Goal: Task Accomplishment & Management: Use online tool/utility

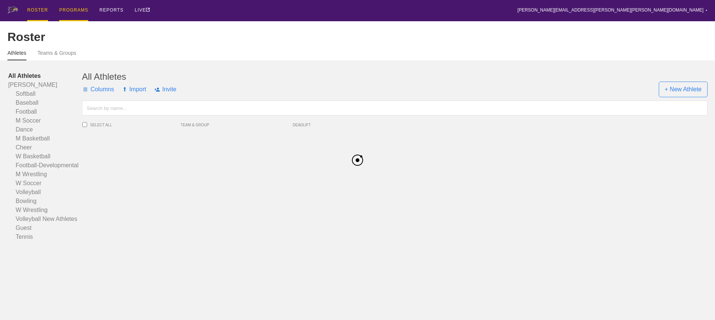
click at [69, 9] on div "PROGRAMS" at bounding box center [73, 10] width 29 height 21
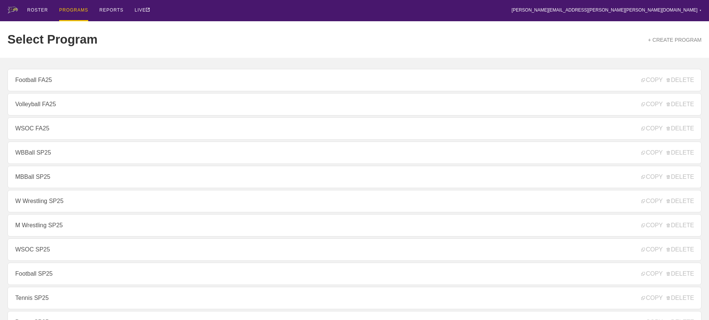
click at [36, 109] on link "Volleyball FA25" at bounding box center [354, 104] width 694 height 22
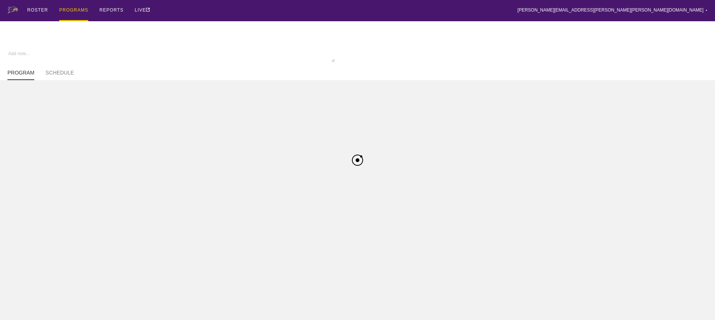
type textarea "x"
type input "Volleyball FA25"
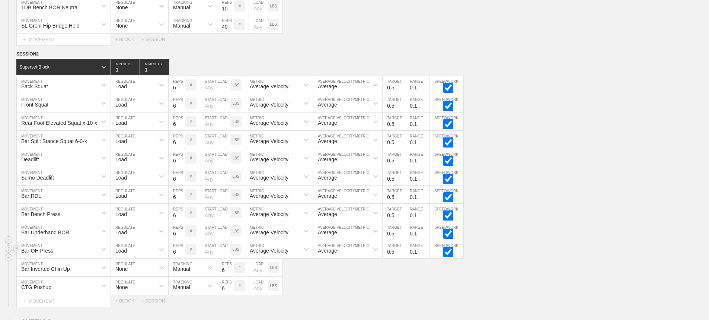
scroll to position [732, 0]
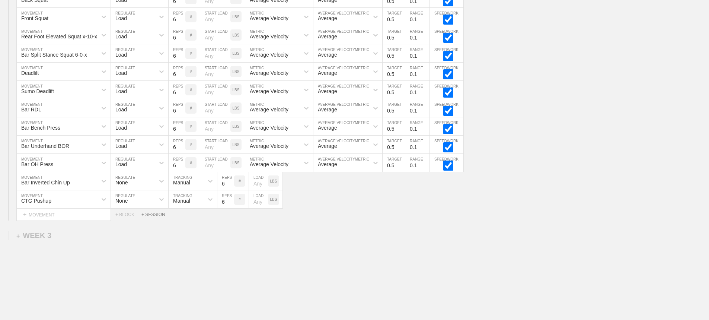
click at [156, 217] on div "+ SESSION" at bounding box center [156, 214] width 30 height 5
click at [67, 240] on div "+ BLOCK" at bounding box center [63, 240] width 94 height 12
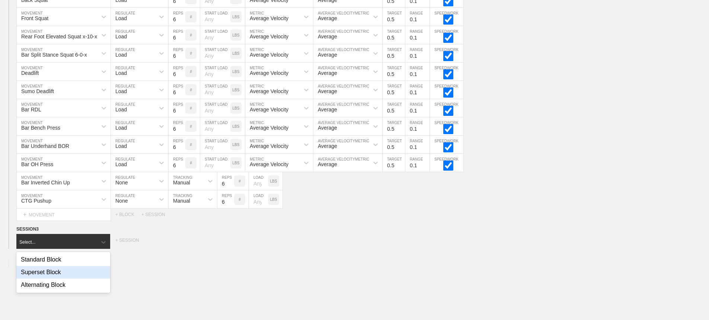
click at [54, 278] on div "Superset Block" at bounding box center [63, 272] width 94 height 13
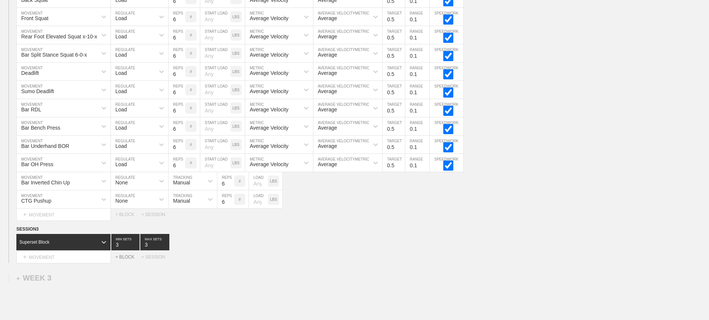
click at [118, 260] on div "+ BLOCK" at bounding box center [128, 256] width 26 height 5
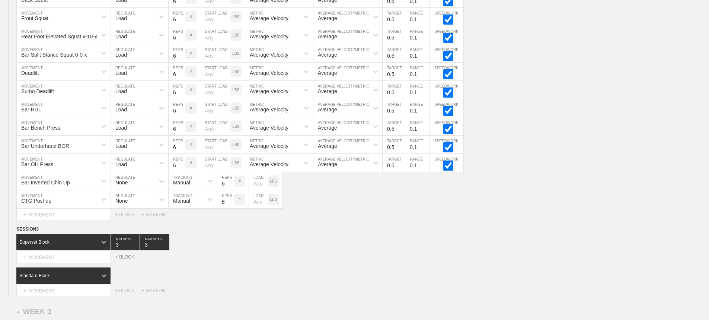
click at [125, 260] on div "+ BLOCK" at bounding box center [128, 256] width 26 height 5
click at [151, 250] on input "3" at bounding box center [154, 242] width 29 height 16
type input "4"
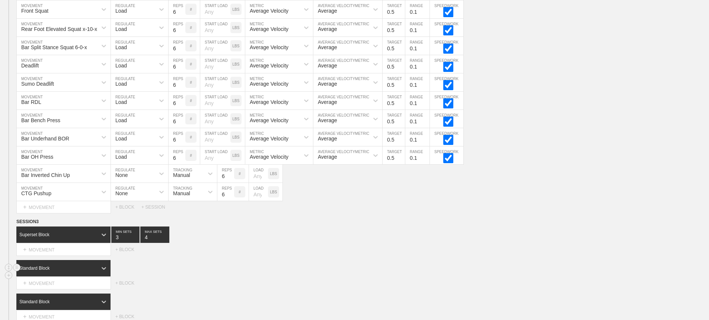
click at [73, 276] on div "Standard Block" at bounding box center [63, 268] width 95 height 16
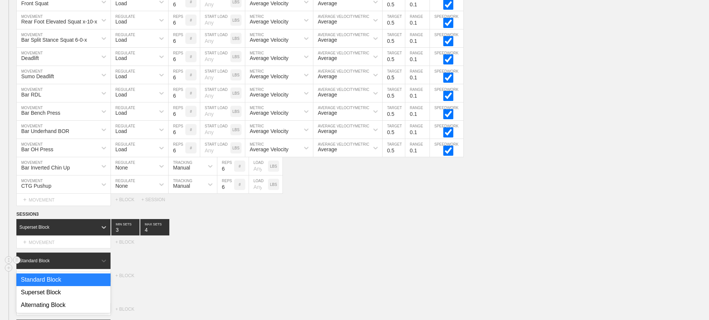
scroll to position [749, 0]
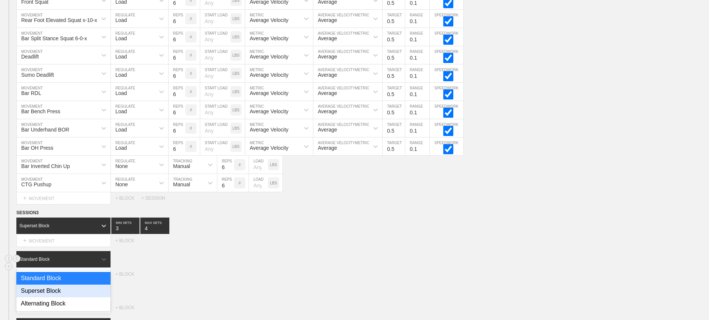
click at [63, 296] on div "Superset Block" at bounding box center [63, 290] width 94 height 13
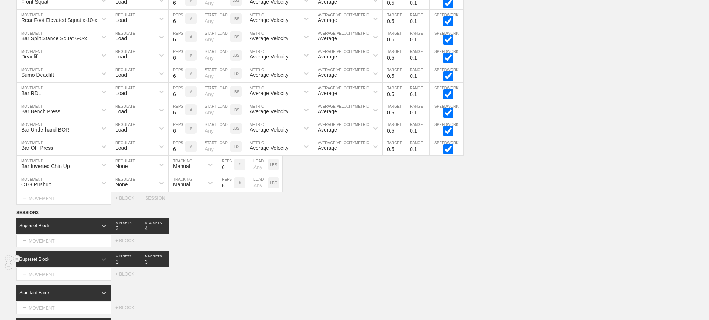
click at [148, 267] on input "3" at bounding box center [154, 259] width 29 height 16
type input "4"
click at [74, 298] on div "Standard Block" at bounding box center [63, 292] width 95 height 16
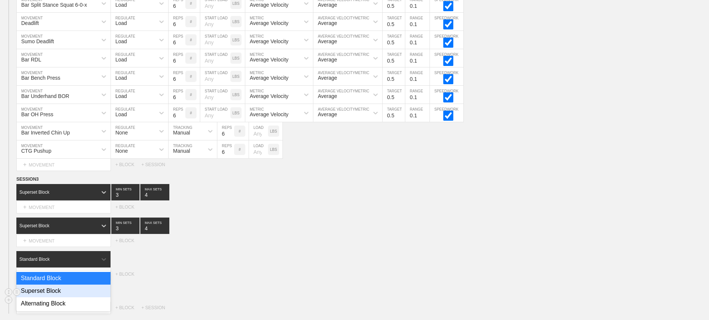
drag, startPoint x: 68, startPoint y: 295, endPoint x: 86, endPoint y: 294, distance: 17.9
click at [70, 296] on div "Superset Block" at bounding box center [63, 290] width 94 height 13
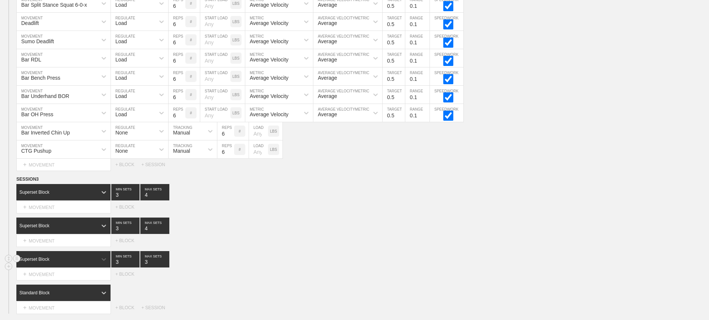
click at [146, 267] on input "3" at bounding box center [154, 259] width 29 height 16
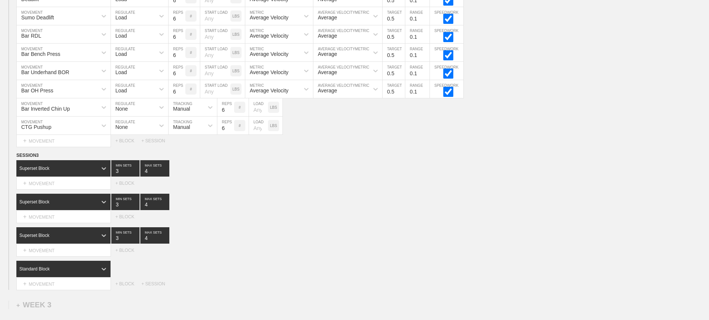
scroll to position [819, 0]
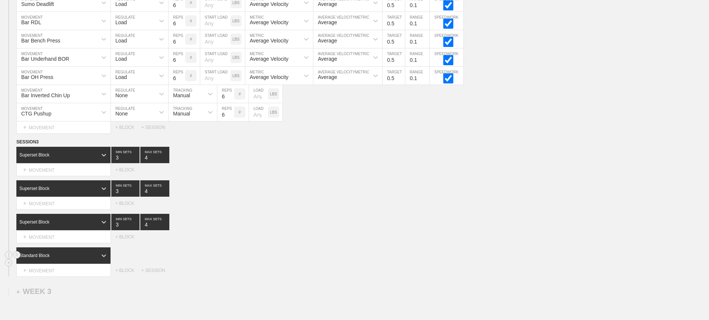
type input "4"
click at [65, 259] on div "Standard Block" at bounding box center [56, 255] width 81 height 7
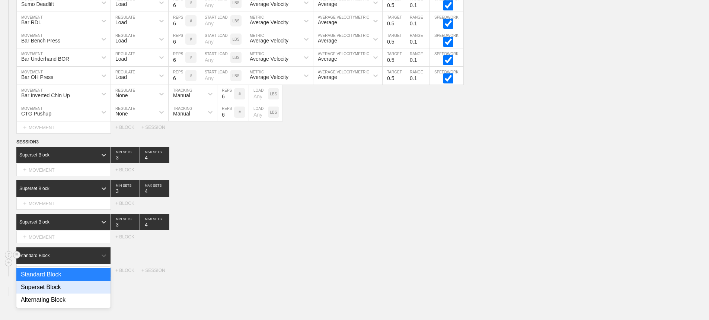
click at [58, 290] on div "Superset Block" at bounding box center [63, 287] width 94 height 13
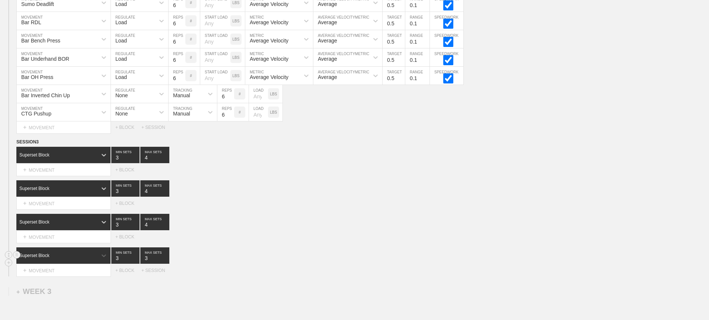
click at [146, 263] on input "3" at bounding box center [154, 255] width 29 height 16
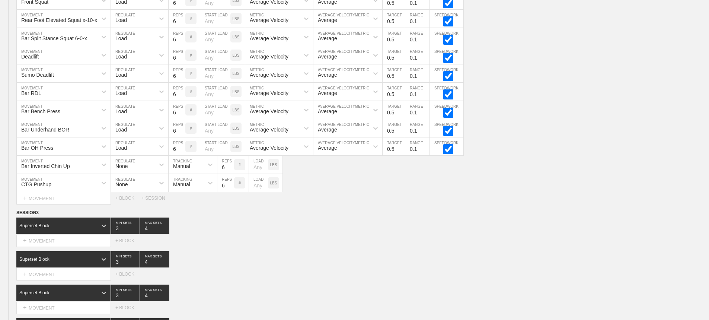
scroll to position [857, 0]
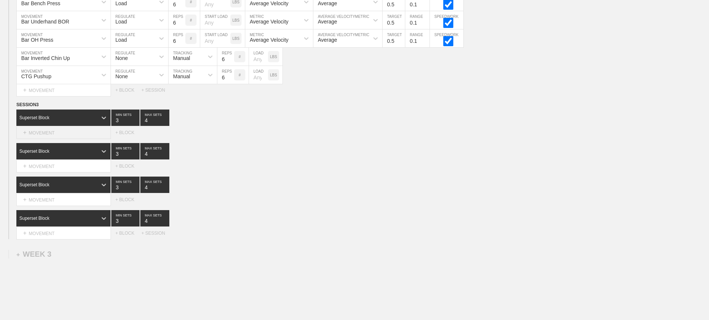
type input "4"
click at [44, 139] on div "+ MOVEMENT" at bounding box center [63, 133] width 95 height 12
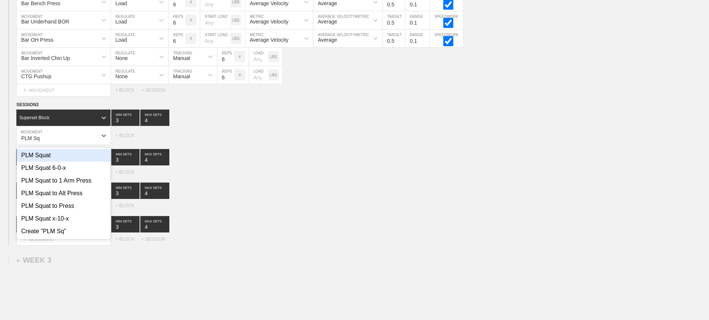
click at [47, 162] on div "PLM Squat" at bounding box center [64, 155] width 94 height 13
type input "PLM Sq"
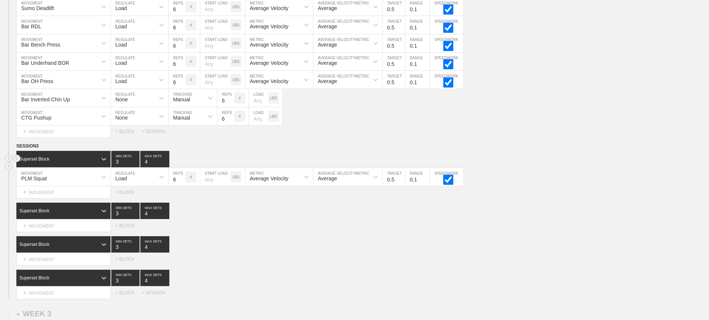
scroll to position [931, 0]
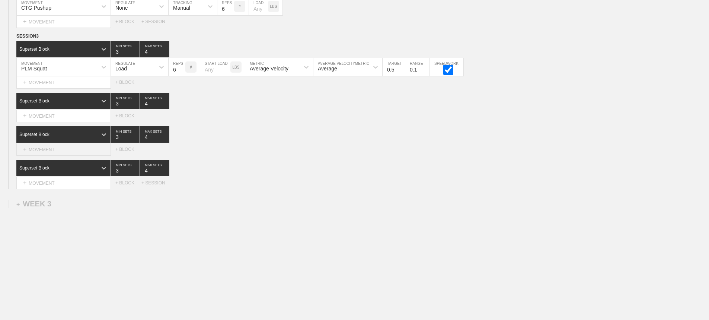
click at [66, 148] on div "+ MOVEMENT" at bounding box center [63, 149] width 95 height 12
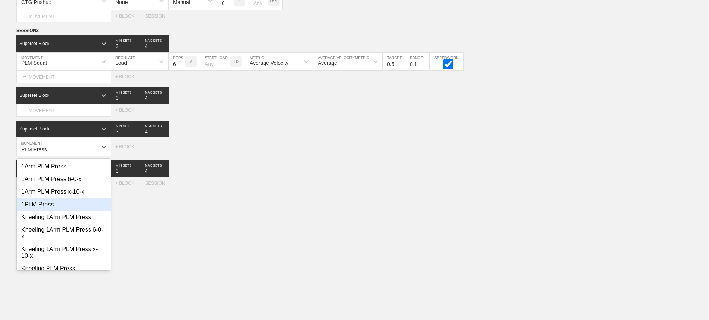
scroll to position [37, 0]
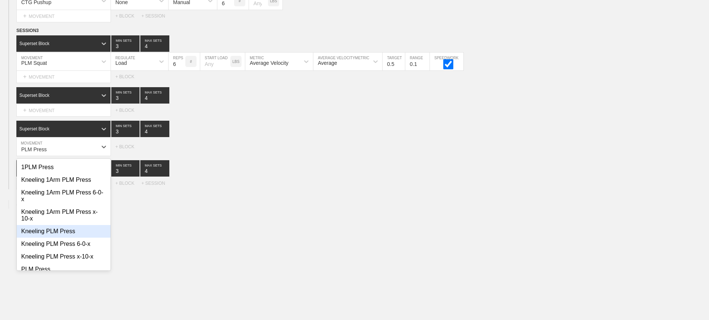
click at [59, 238] on div "Kneeling PLM Press" at bounding box center [64, 231] width 94 height 13
type input "PLM Press"
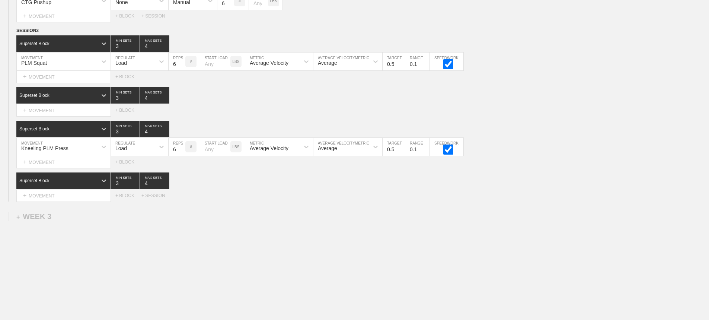
click at [249, 115] on div "Select... MOVEMENT + MOVEMENT + BLOCK" at bounding box center [354, 110] width 709 height 12
click at [39, 117] on div "+ MOVEMENT" at bounding box center [63, 110] width 95 height 12
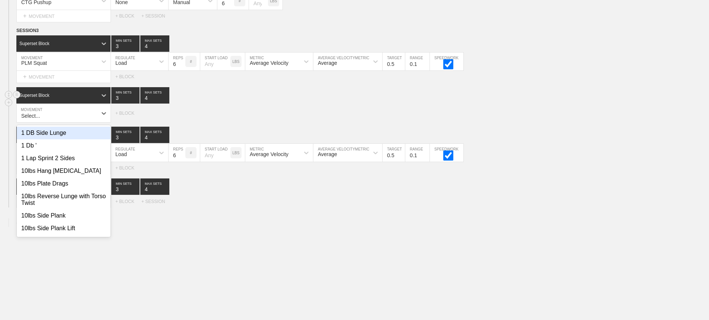
click at [236, 104] on div "Superset Block 3 MIN SETS 4 MAX SETS" at bounding box center [362, 95] width 693 height 16
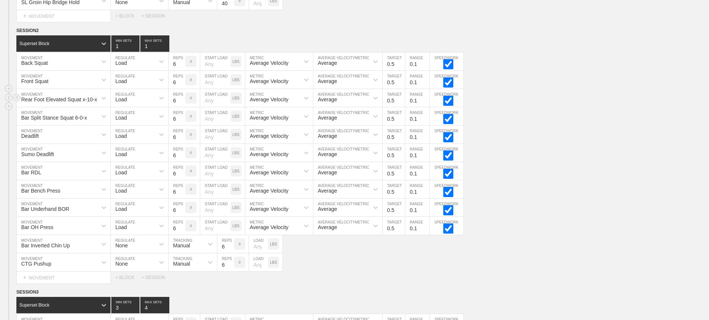
scroll to position [819, 0]
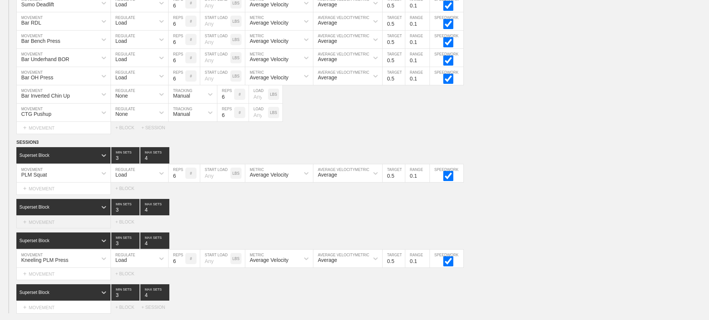
click at [63, 226] on div "+ MOVEMENT" at bounding box center [63, 222] width 95 height 12
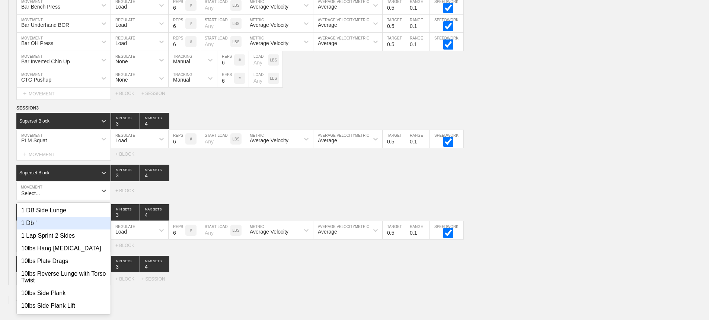
scroll to position [856, 0]
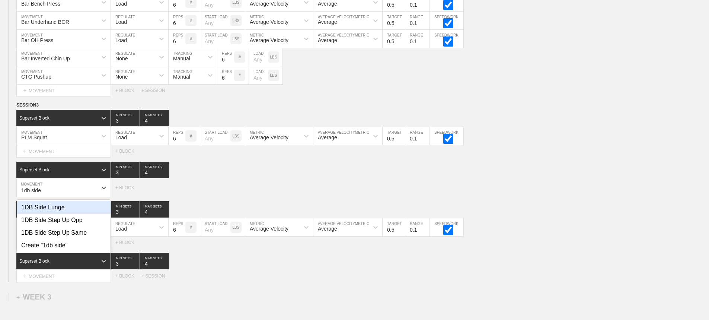
click at [63, 214] on div "1DB Side Lunge" at bounding box center [64, 207] width 94 height 13
type input "1db side"
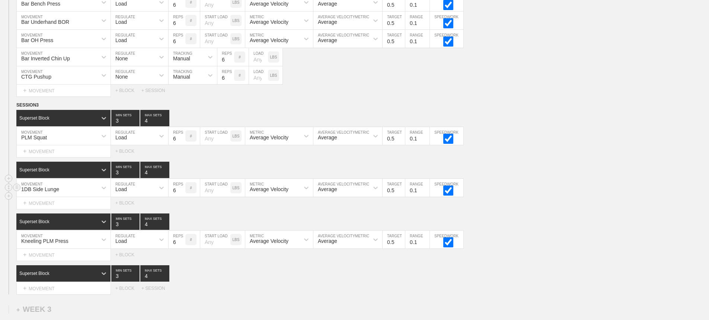
click at [172, 197] on input "6" at bounding box center [177, 188] width 17 height 18
type input "10"
click at [148, 193] on div "Load" at bounding box center [133, 187] width 44 height 13
click at [151, 211] on div "None" at bounding box center [139, 207] width 57 height 13
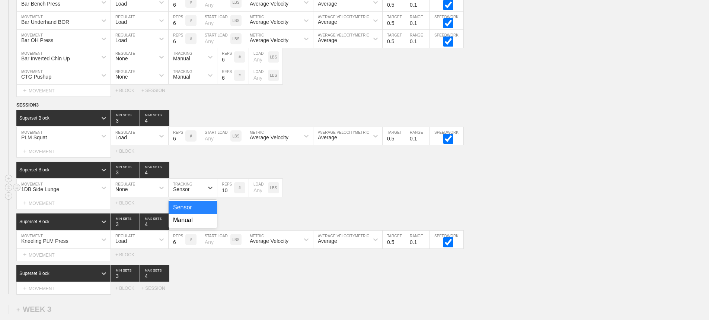
drag, startPoint x: 195, startPoint y: 192, endPoint x: 196, endPoint y: 198, distance: 6.0
click at [195, 193] on div "Sensor" at bounding box center [186, 187] width 35 height 13
drag, startPoint x: 196, startPoint y: 224, endPoint x: 178, endPoint y: 215, distance: 20.0
click at [195, 224] on div "Manual" at bounding box center [193, 220] width 48 height 13
click at [115, 178] on input "3" at bounding box center [125, 170] width 28 height 16
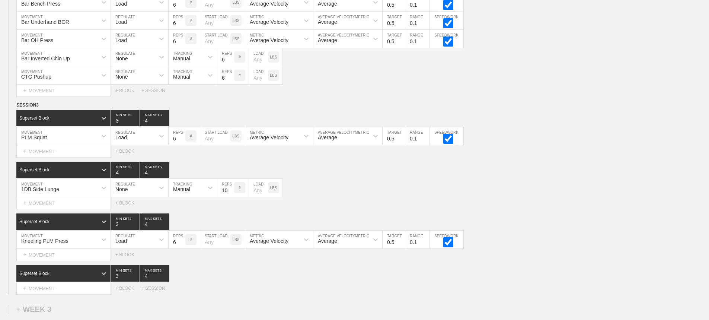
type input "4"
click at [355, 184] on div "Superset Block 4 MIN SETS 4 MAX SETS DUPLICATE INSERT MOVEMENT AFTER DELETE 1DB…" at bounding box center [354, 185] width 709 height 47
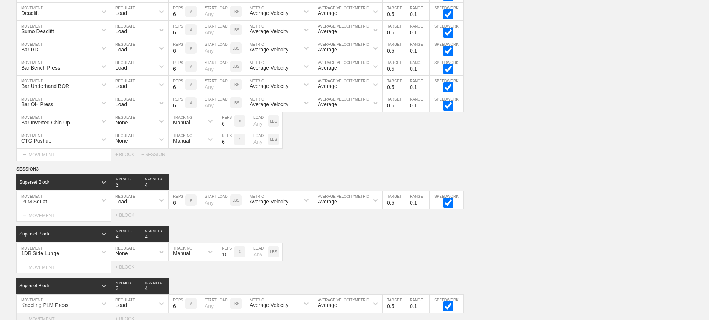
scroll to position [894, 0]
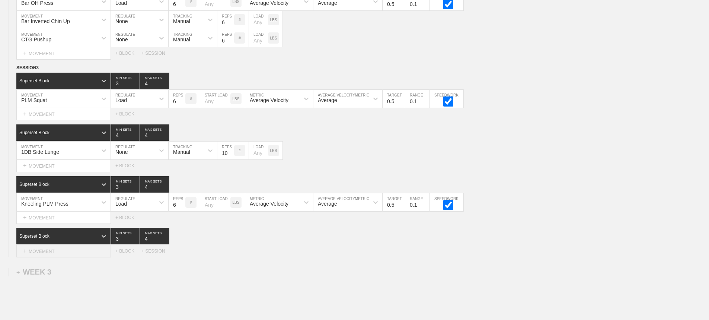
click at [50, 257] on div "+ MOVEMENT" at bounding box center [63, 251] width 95 height 12
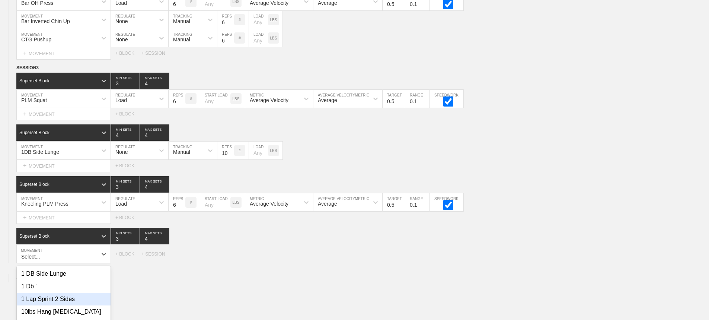
scroll to position [960, 0]
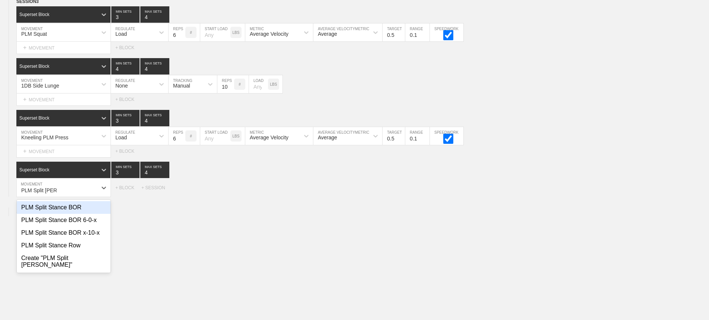
click at [80, 214] on div "PLM Split Stance BOR" at bounding box center [64, 207] width 94 height 13
type input "PLM Split [PERSON_NAME]"
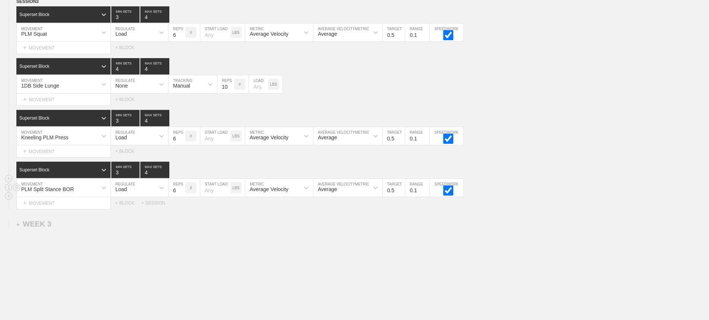
click at [173, 195] on input "6" at bounding box center [177, 188] width 17 height 18
type input "10"
click at [344, 166] on div "SESSION 3 Superset Block 3 MIN SETS 4 MAX SETS DUPLICATE INSERT MOVEMENT AFTER …" at bounding box center [354, 103] width 709 height 211
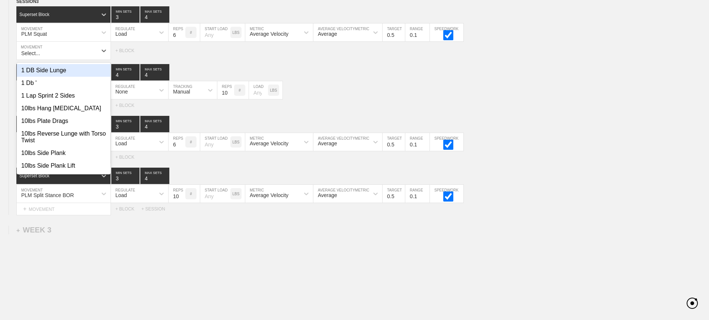
click at [48, 60] on div "option PLM Squat, selected. option 1 DB Side Lunge focused, 1 of 799. 799 resul…" at bounding box center [65, 51] width 99 height 18
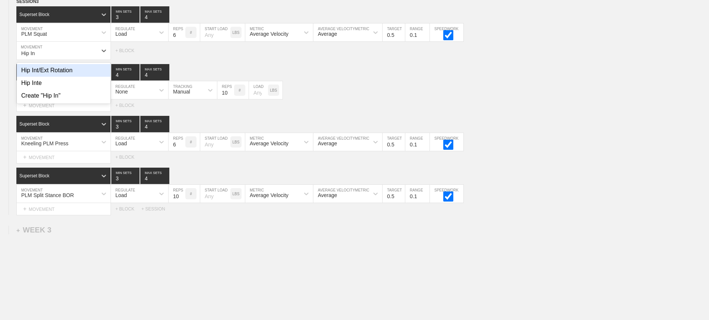
click at [61, 74] on div "Hip Int/Ext Rotation" at bounding box center [64, 70] width 94 height 13
type input "Hip In"
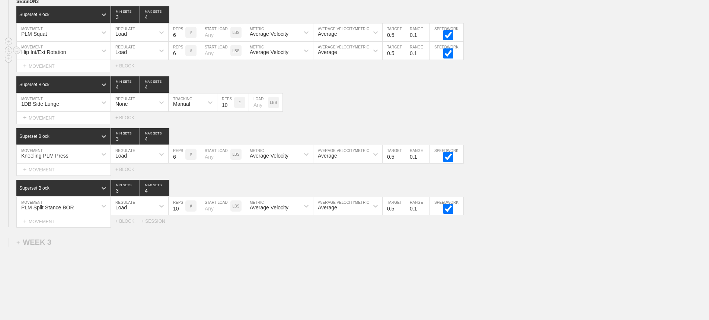
click at [148, 57] on div "Load" at bounding box center [133, 50] width 44 height 13
click at [153, 73] on div "None" at bounding box center [139, 70] width 57 height 13
click at [182, 55] on div "Sensor" at bounding box center [181, 52] width 16 height 6
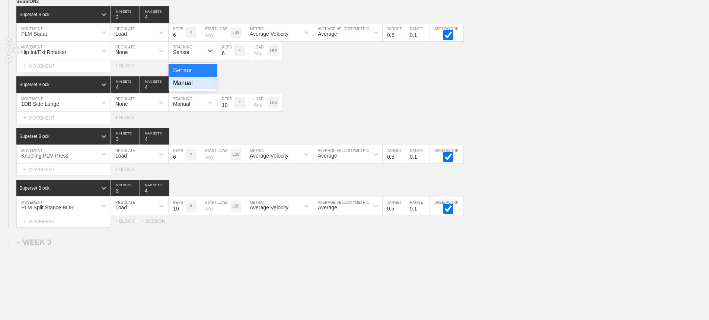
drag, startPoint x: 185, startPoint y: 88, endPoint x: 224, endPoint y: 63, distance: 46.3
click at [185, 88] on div "Manual" at bounding box center [193, 83] width 48 height 13
click at [222, 58] on input "6" at bounding box center [225, 51] width 17 height 18
type input "8"
click at [52, 121] on div "+ MOVEMENT" at bounding box center [63, 118] width 95 height 12
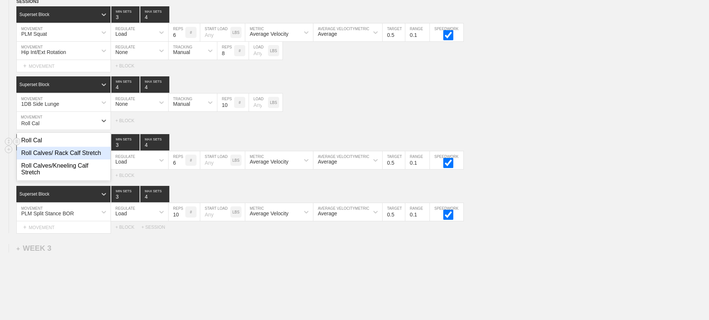
drag, startPoint x: 85, startPoint y: 158, endPoint x: 97, endPoint y: 154, distance: 13.0
click at [85, 159] on div "Roll Calves/ Rack Calf Stretch" at bounding box center [64, 153] width 94 height 13
type input "Roll Cal"
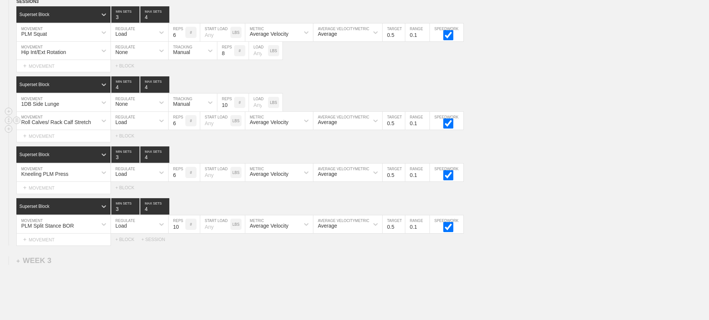
click at [173, 130] on input "6" at bounding box center [177, 121] width 17 height 18
type input "10"
click at [149, 127] on div "Load" at bounding box center [133, 120] width 44 height 13
click at [144, 146] on div "None" at bounding box center [139, 140] width 57 height 13
click at [193, 127] on div "Sensor" at bounding box center [186, 120] width 35 height 13
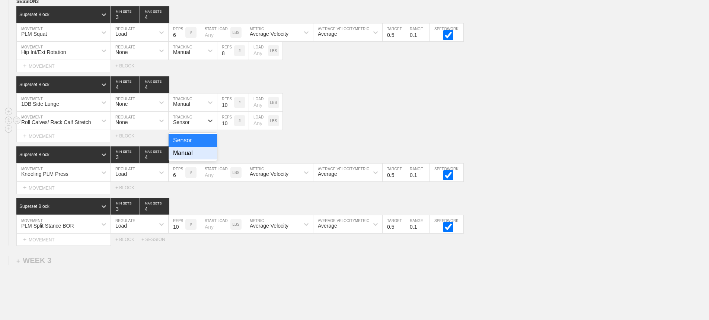
click at [198, 159] on div "Manual" at bounding box center [193, 153] width 48 height 13
click at [67, 191] on div "+ MOVEMENT" at bounding box center [63, 188] width 95 height 12
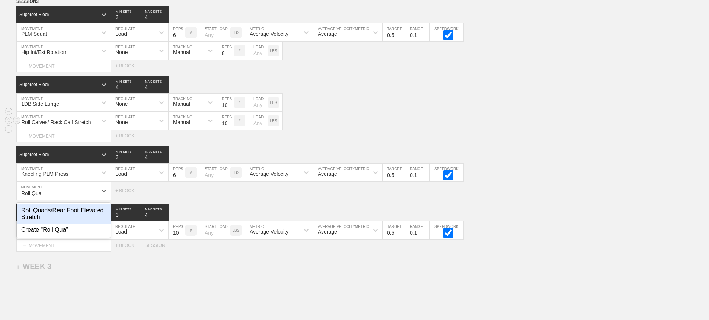
click at [67, 212] on div "Roll Quads/Rear Foot Elevated Stretch" at bounding box center [64, 213] width 94 height 19
type input "Roll Qua"
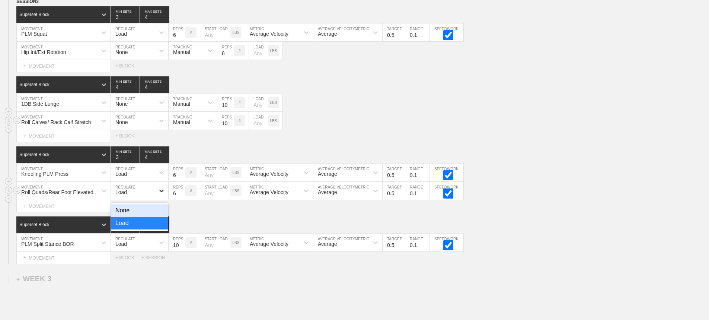
click at [161, 197] on div at bounding box center [161, 190] width 13 height 13
click at [164, 216] on div "None" at bounding box center [139, 210] width 57 height 13
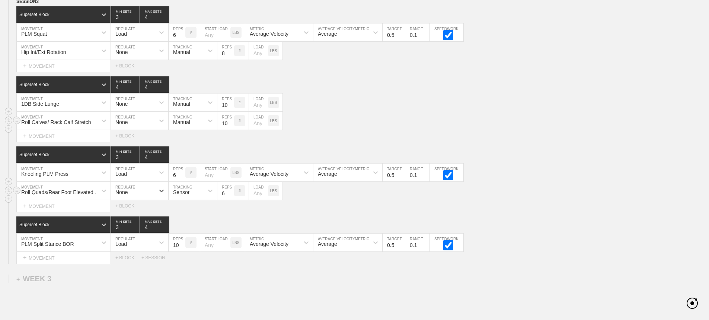
drag, startPoint x: 191, startPoint y: 197, endPoint x: 193, endPoint y: 206, distance: 9.3
click at [191, 197] on div "Sensor" at bounding box center [186, 190] width 35 height 13
click at [200, 228] on div "Manual" at bounding box center [193, 223] width 48 height 13
click at [221, 200] on input "6" at bounding box center [225, 191] width 17 height 18
type input "10"
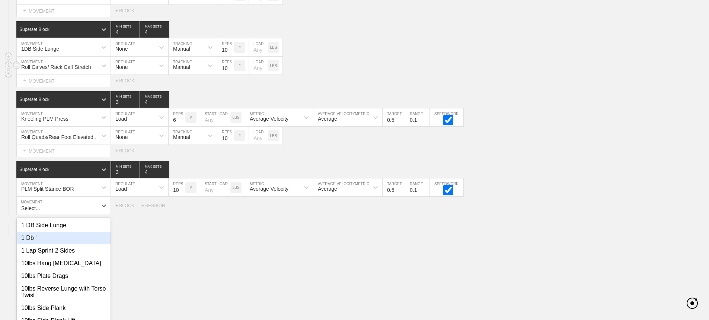
click at [65, 215] on div "option PLM Split Stance BOR, selected. option 1 Db ' focused, 2 of 799. 799 res…" at bounding box center [63, 206] width 95 height 18
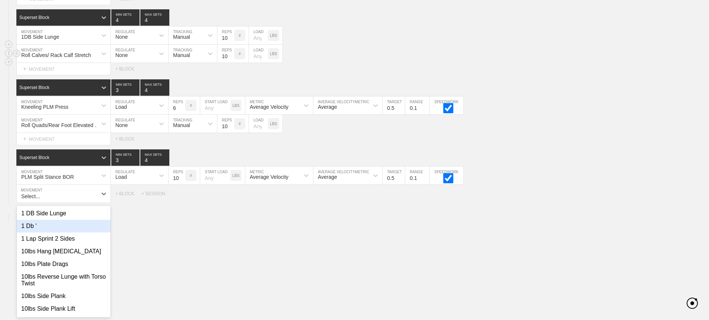
scroll to position [1033, 0]
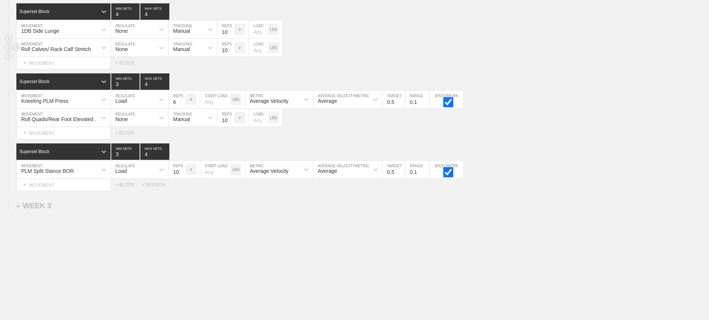
drag, startPoint x: 227, startPoint y: 253, endPoint x: 219, endPoint y: 251, distance: 8.3
click at [51, 190] on div "+ MOVEMENT" at bounding box center [63, 185] width 95 height 12
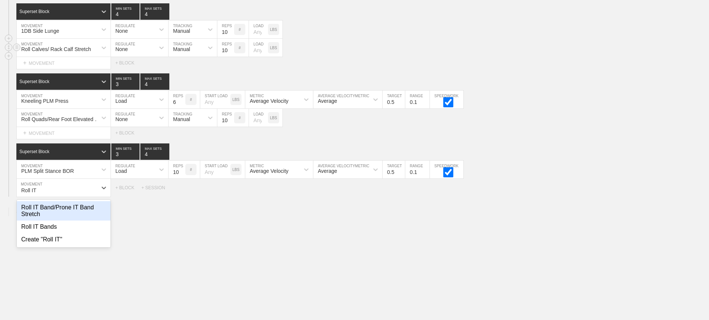
drag, startPoint x: 52, startPoint y: 213, endPoint x: 77, endPoint y: 205, distance: 26.1
click at [52, 213] on div "Roll IT Band/Prone IT Band Stretch" at bounding box center [64, 210] width 94 height 19
type input "Roll IT"
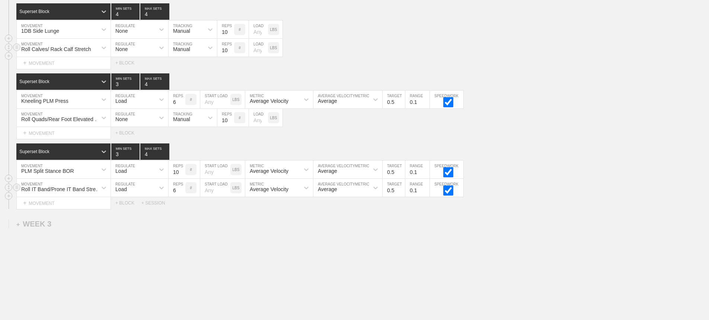
click at [122, 192] on div "Load" at bounding box center [121, 189] width 12 height 6
drag, startPoint x: 140, startPoint y: 208, endPoint x: 181, endPoint y: 207, distance: 41.0
click at [141, 208] on div "None" at bounding box center [139, 207] width 57 height 13
click at [188, 192] on div "Sensor" at bounding box center [181, 189] width 16 height 6
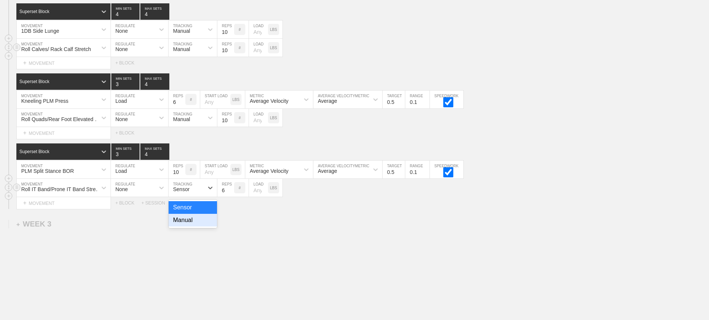
click at [185, 225] on div "Manual" at bounding box center [193, 220] width 48 height 13
click at [222, 197] on input "6" at bounding box center [225, 188] width 17 height 18
type input "10"
click at [589, 100] on div "Kneeling PLM Press MOVEMENT Load REGULATE 6 REPS # START LOAD LBS Average Veloc…" at bounding box center [354, 99] width 709 height 18
